Goal: Transaction & Acquisition: Purchase product/service

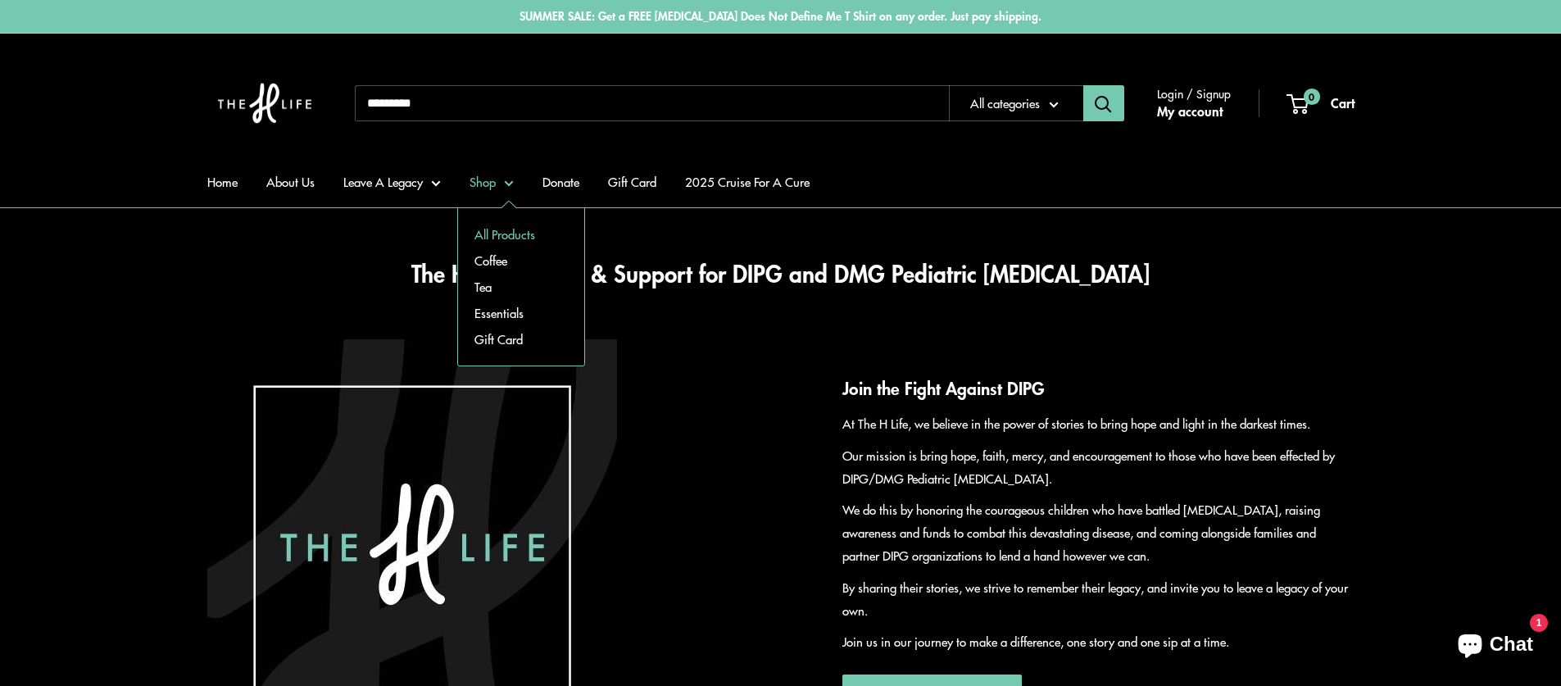
click at [502, 236] on link "All Products" at bounding box center [521, 234] width 126 height 26
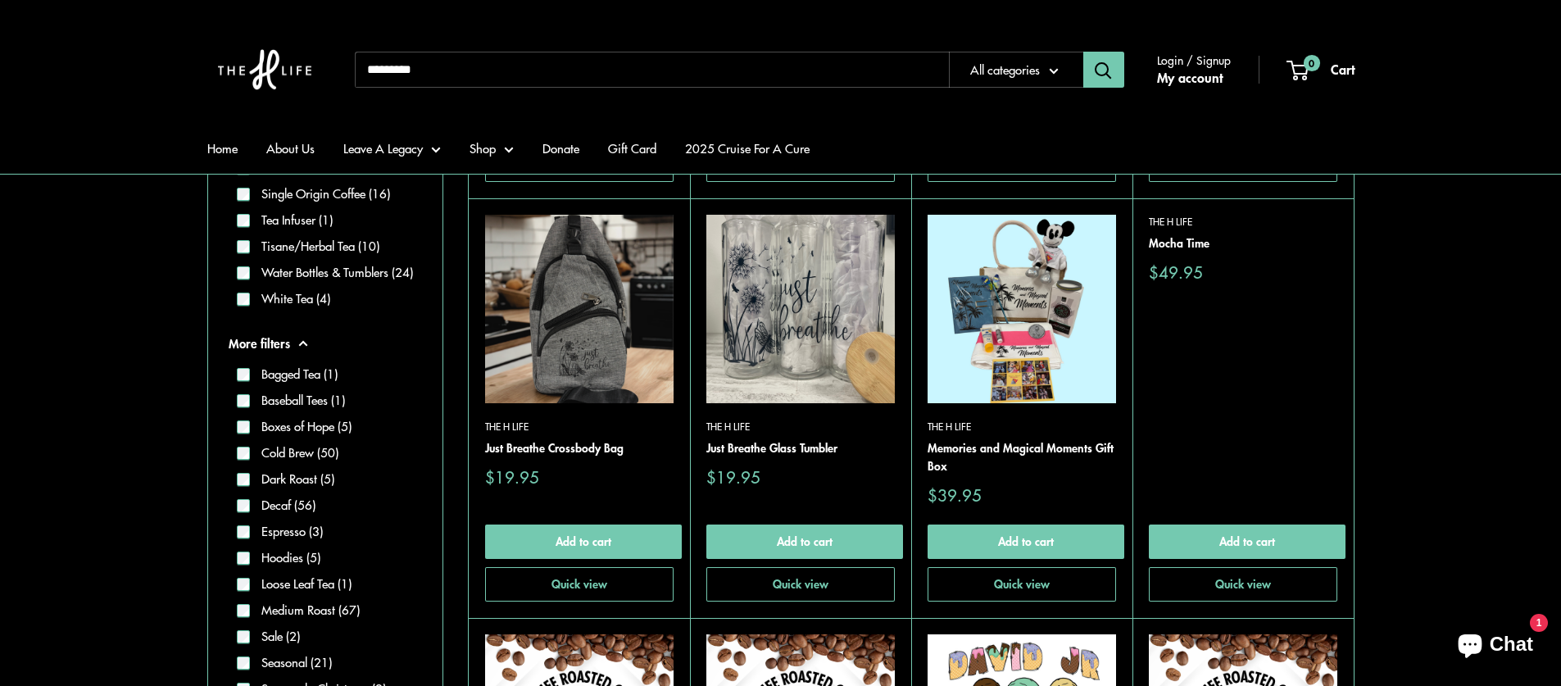
scroll to position [847, 0]
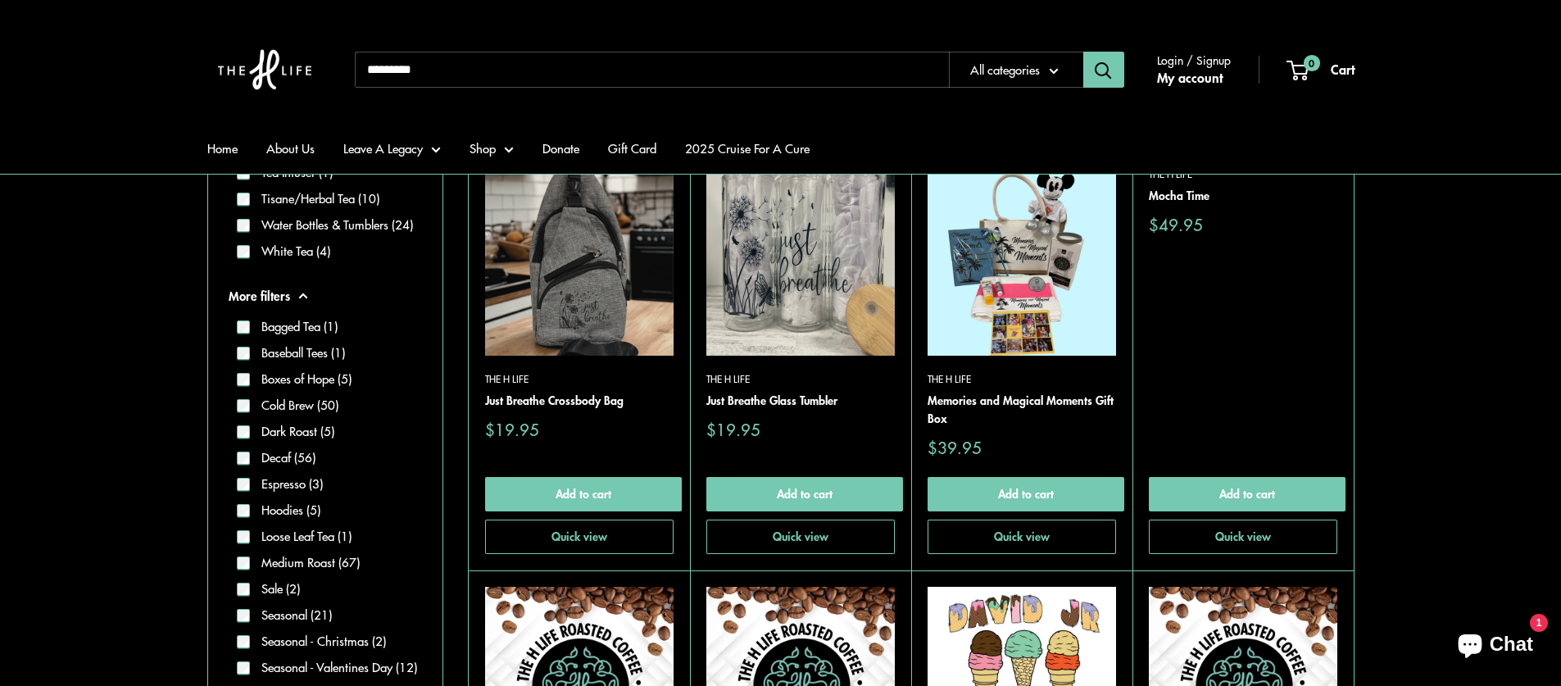
click at [287, 485] on label "Espresso (3)" at bounding box center [286, 484] width 73 height 19
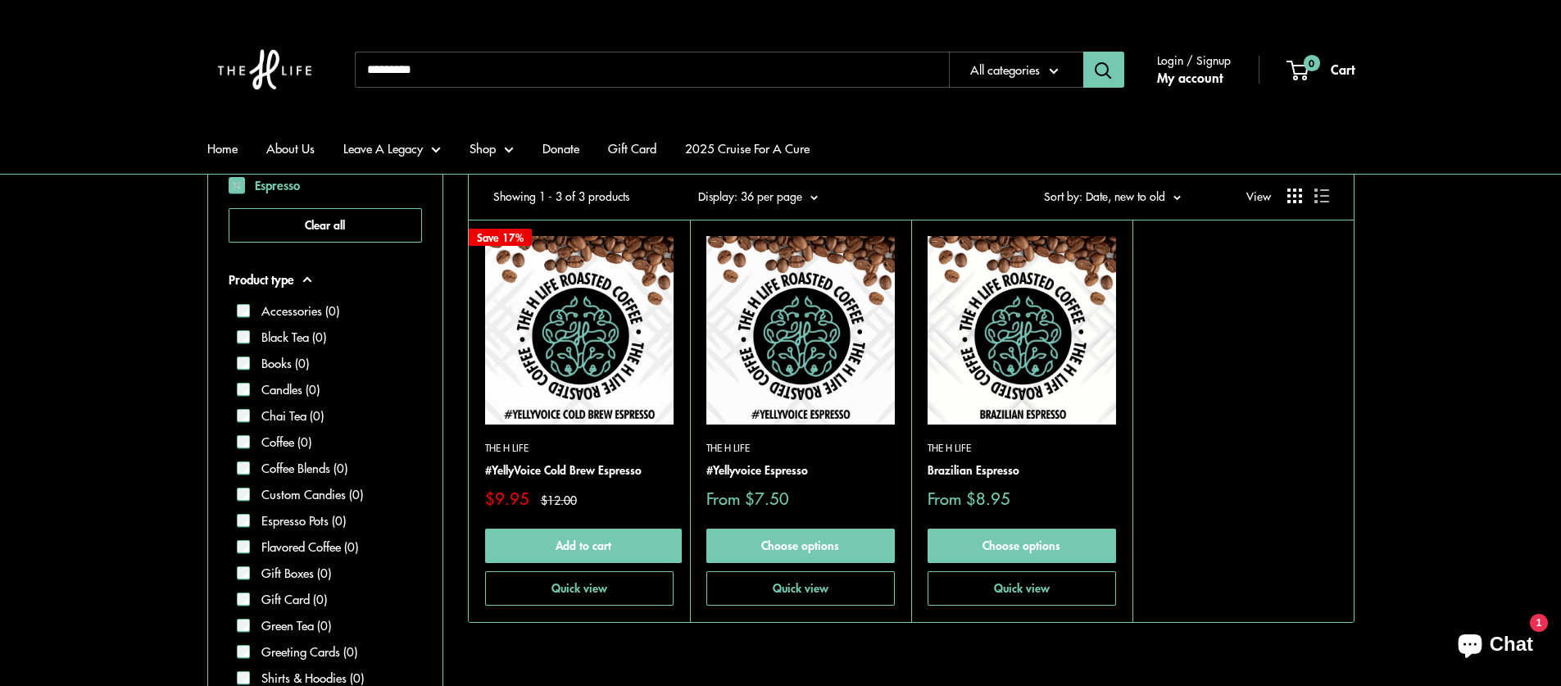
scroll to position [303, 0]
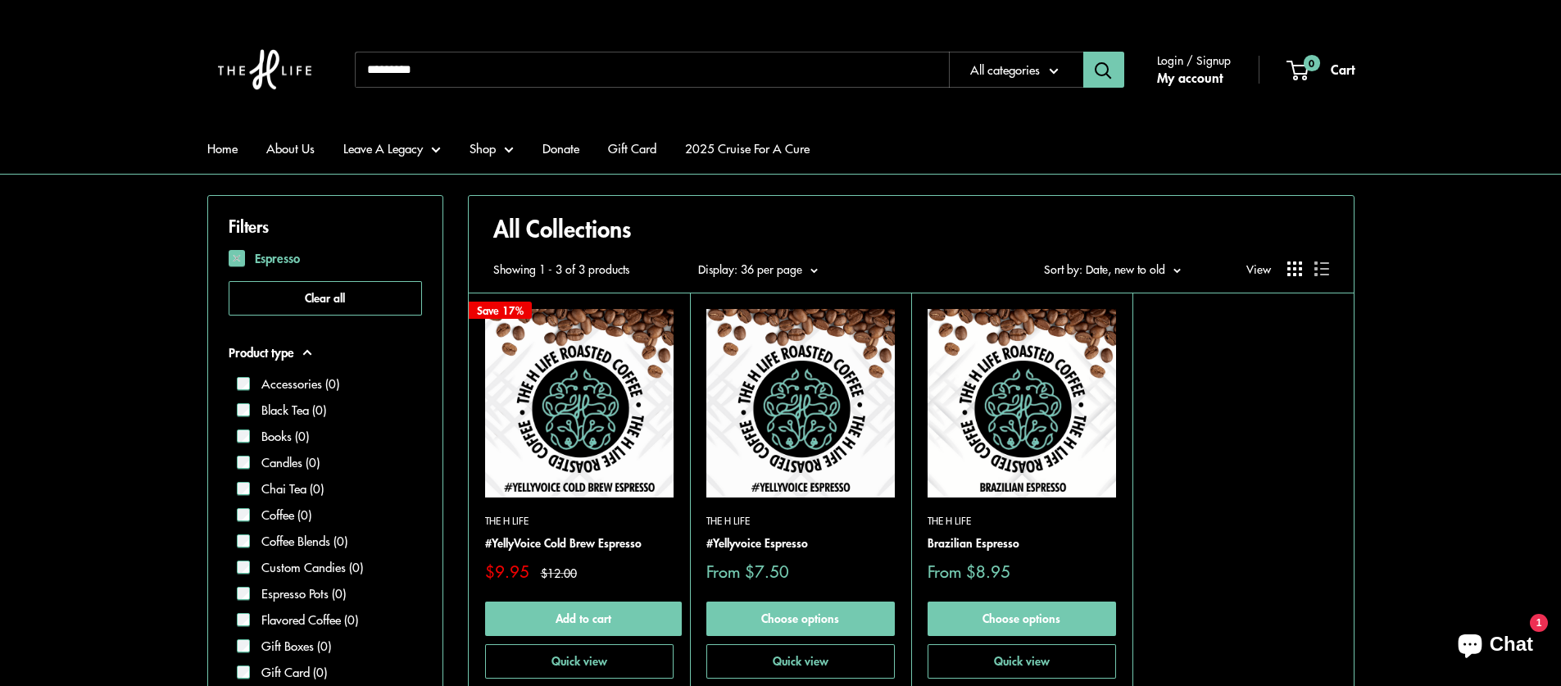
click at [842, 381] on img at bounding box center [800, 403] width 188 height 188
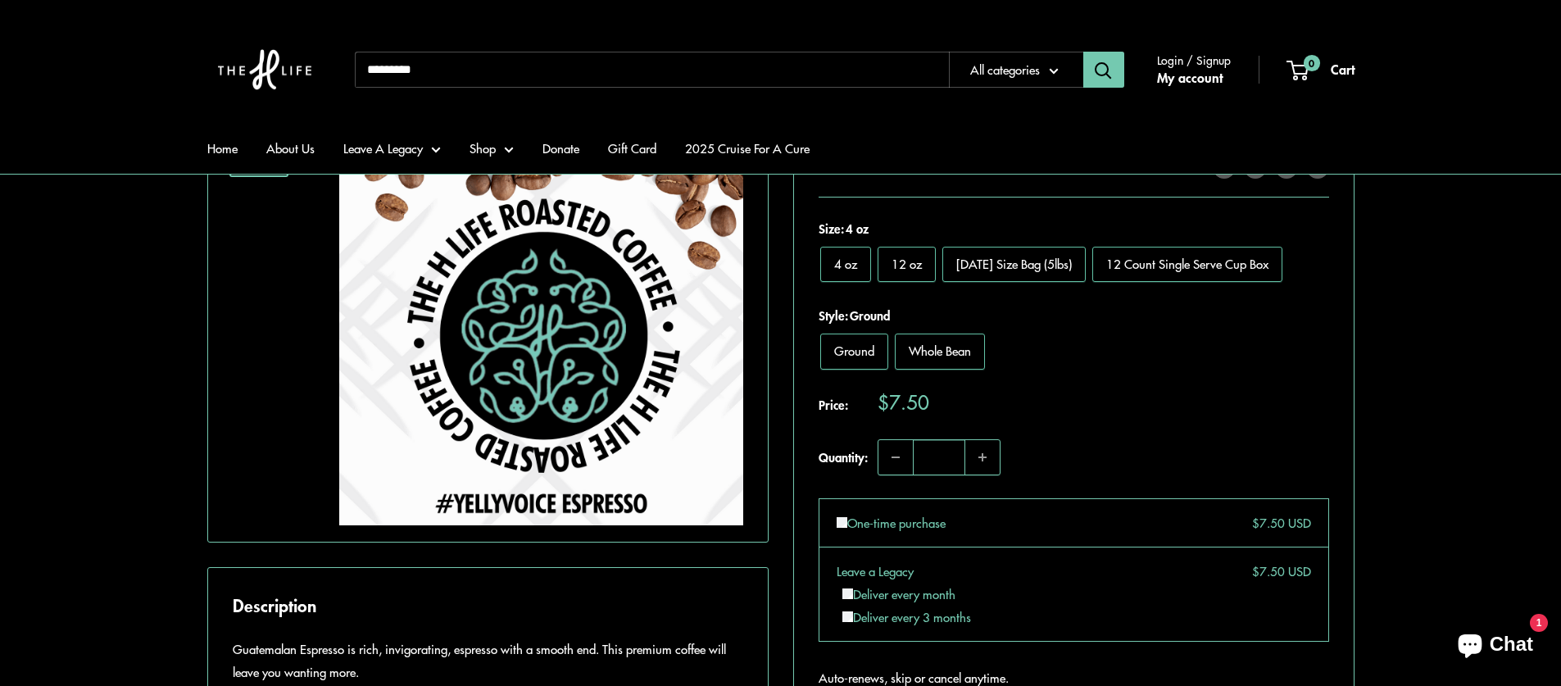
scroll to position [450, 0]
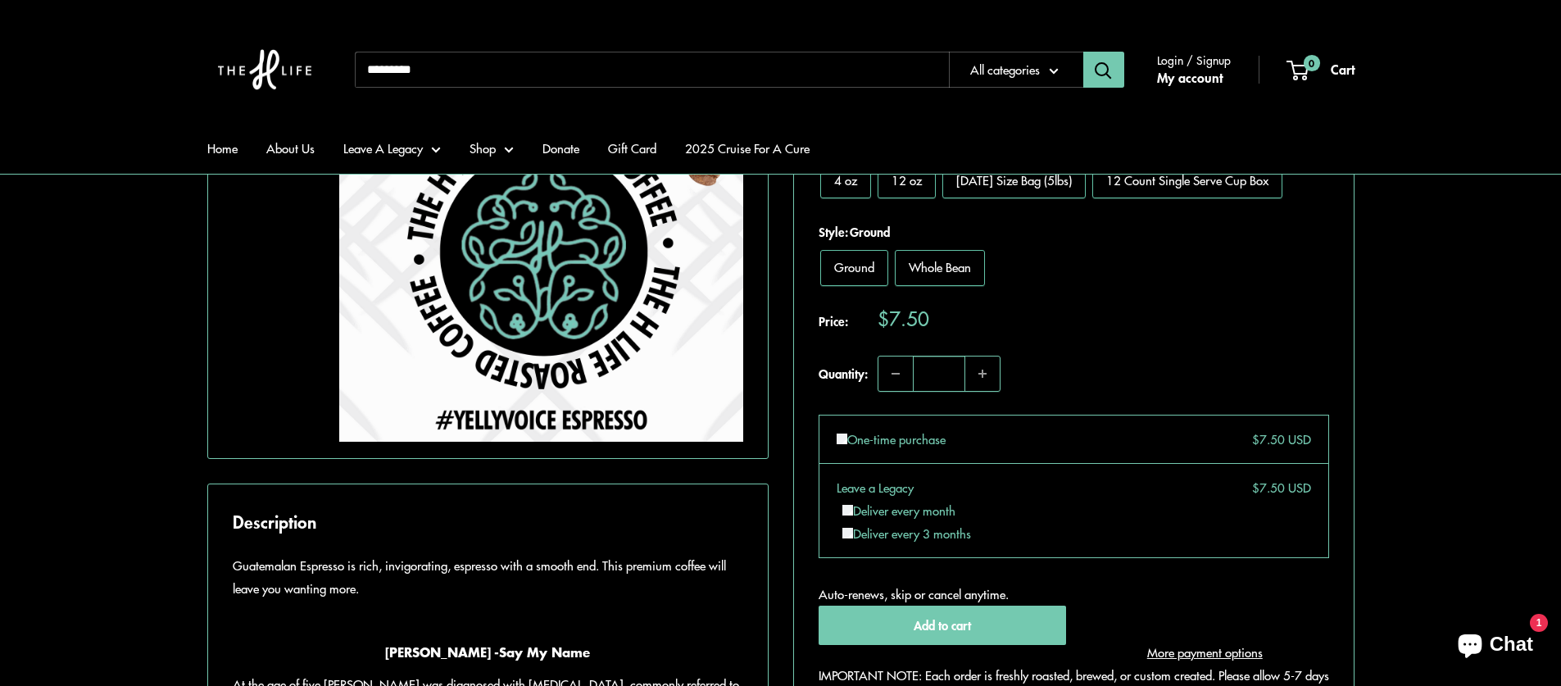
click at [877, 506] on label "Deliver every month" at bounding box center [898, 510] width 113 height 17
click at [869, 525] on li "Deliver every 3 months" at bounding box center [1076, 533] width 469 height 23
